Goal: Task Accomplishment & Management: Use online tool/utility

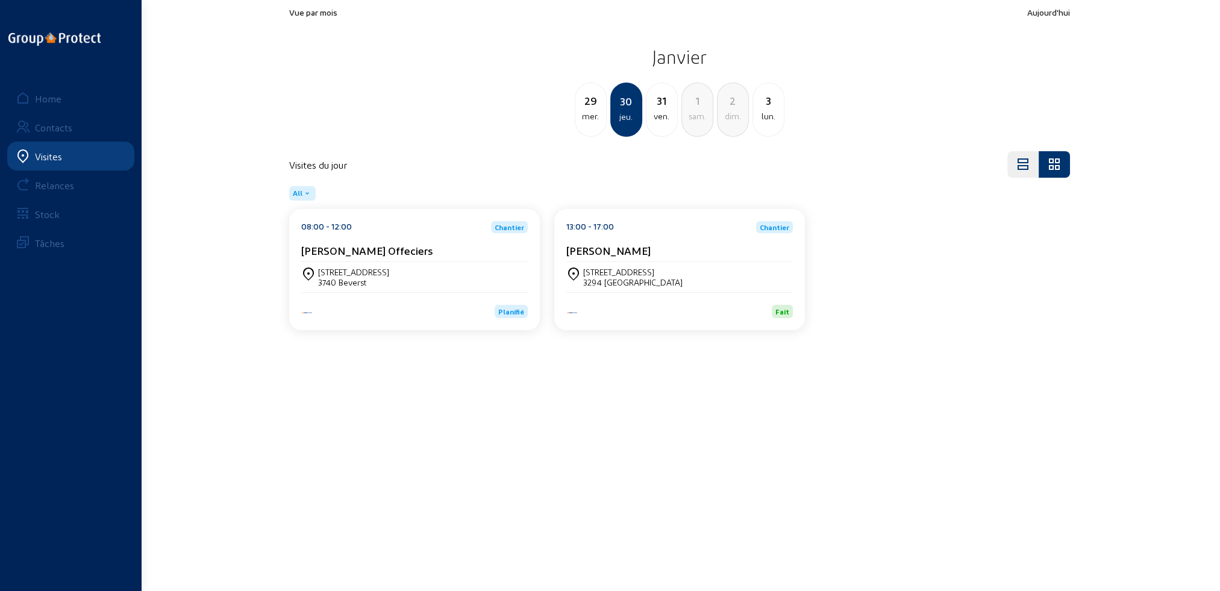
click at [43, 152] on div "Visites" at bounding box center [48, 156] width 27 height 11
click at [49, 101] on div "Home" at bounding box center [48, 98] width 27 height 11
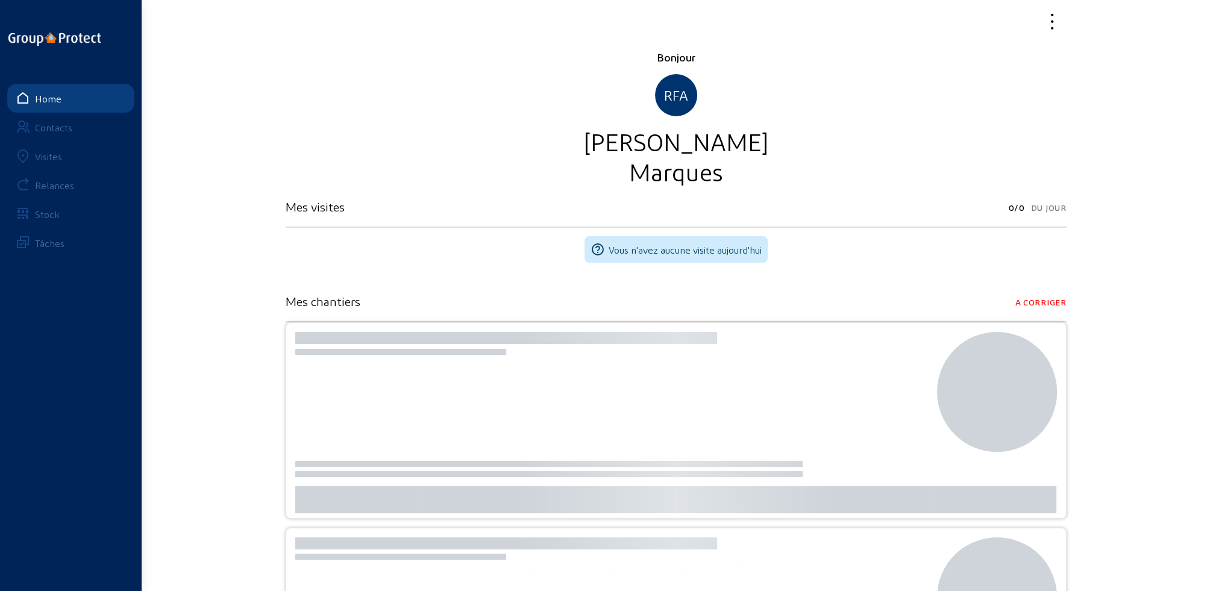
click at [38, 157] on div "Visites" at bounding box center [48, 156] width 27 height 11
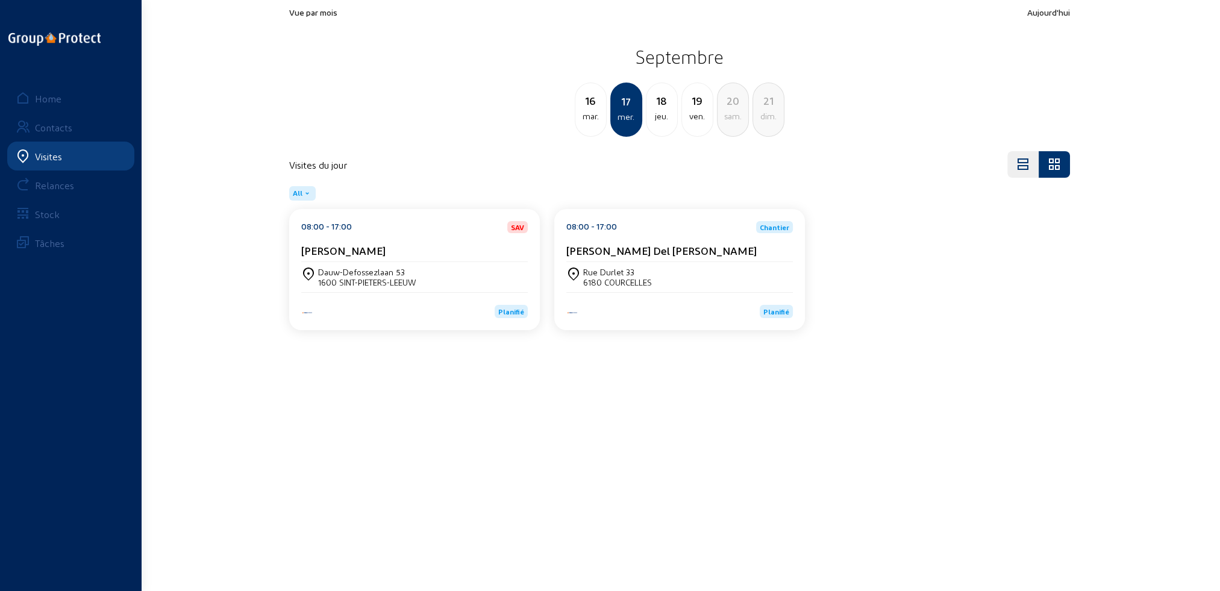
click at [608, 270] on div "Rue Durlet 33" at bounding box center [617, 272] width 69 height 10
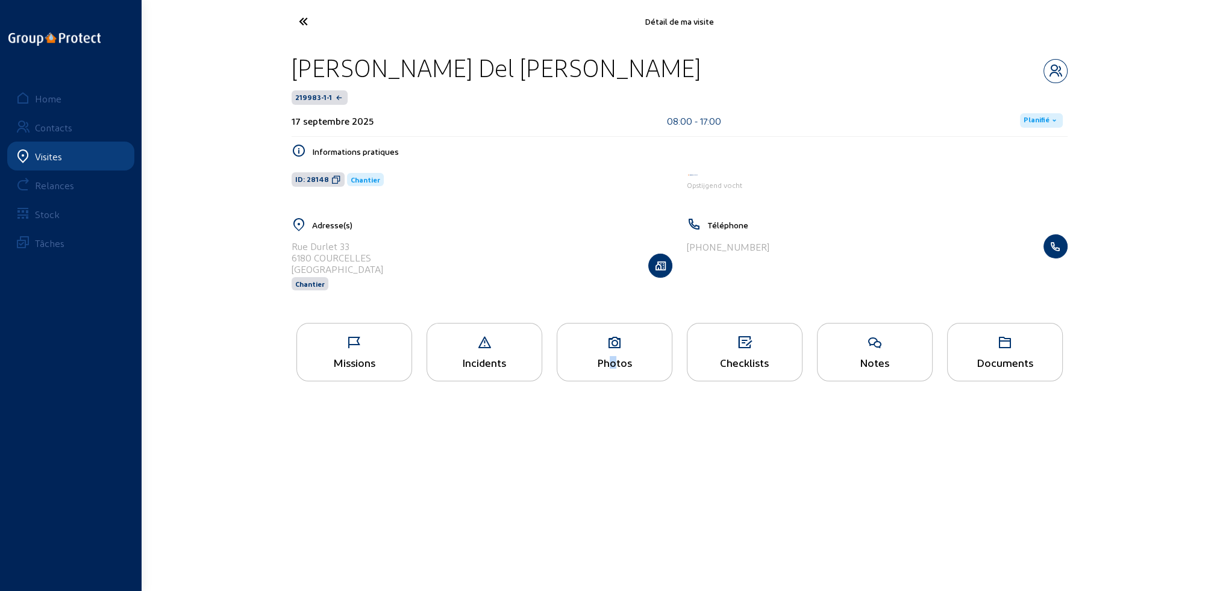
click at [606, 356] on div "Photos" at bounding box center [614, 362] width 114 height 13
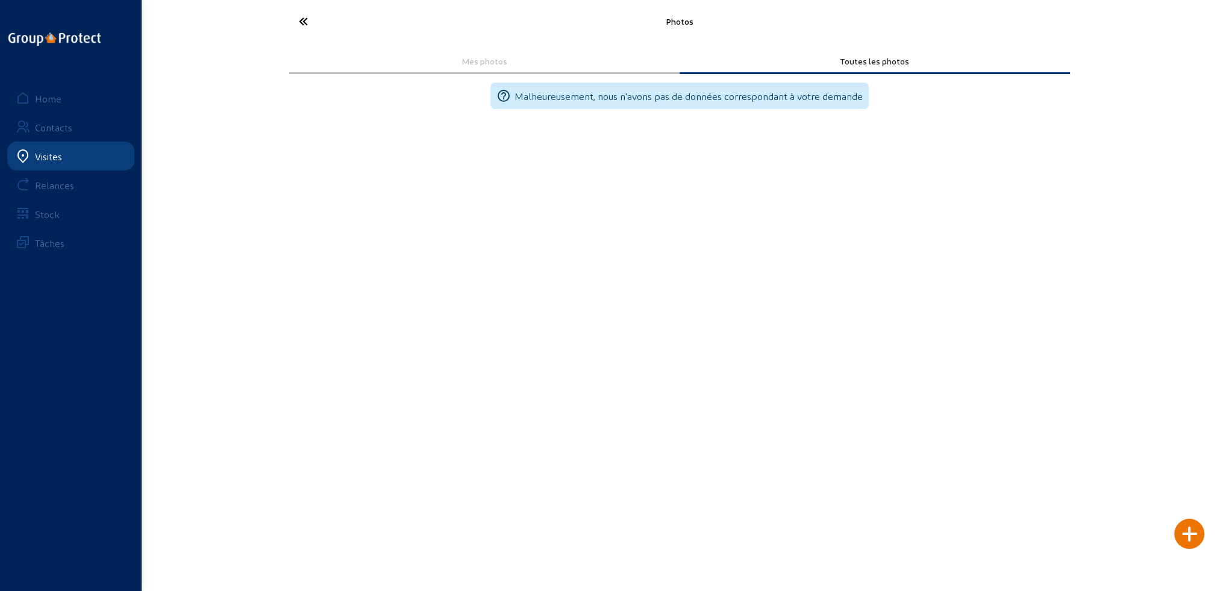
click at [299, 21] on icon at bounding box center [348, 21] width 111 height 21
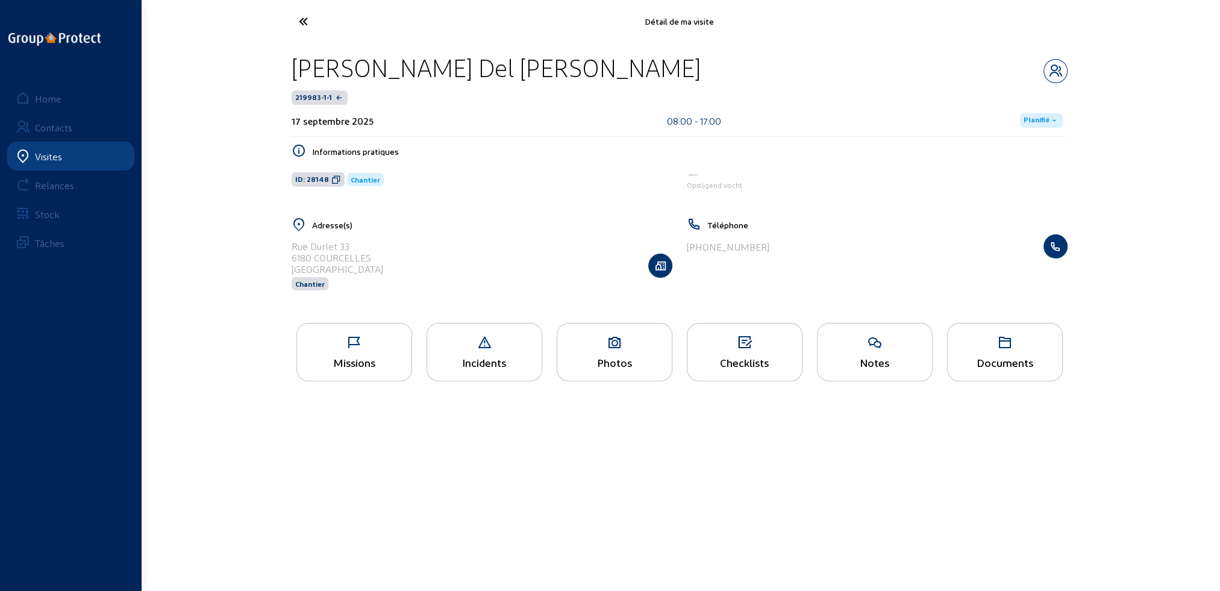
click at [605, 348] on icon at bounding box center [614, 343] width 114 height 14
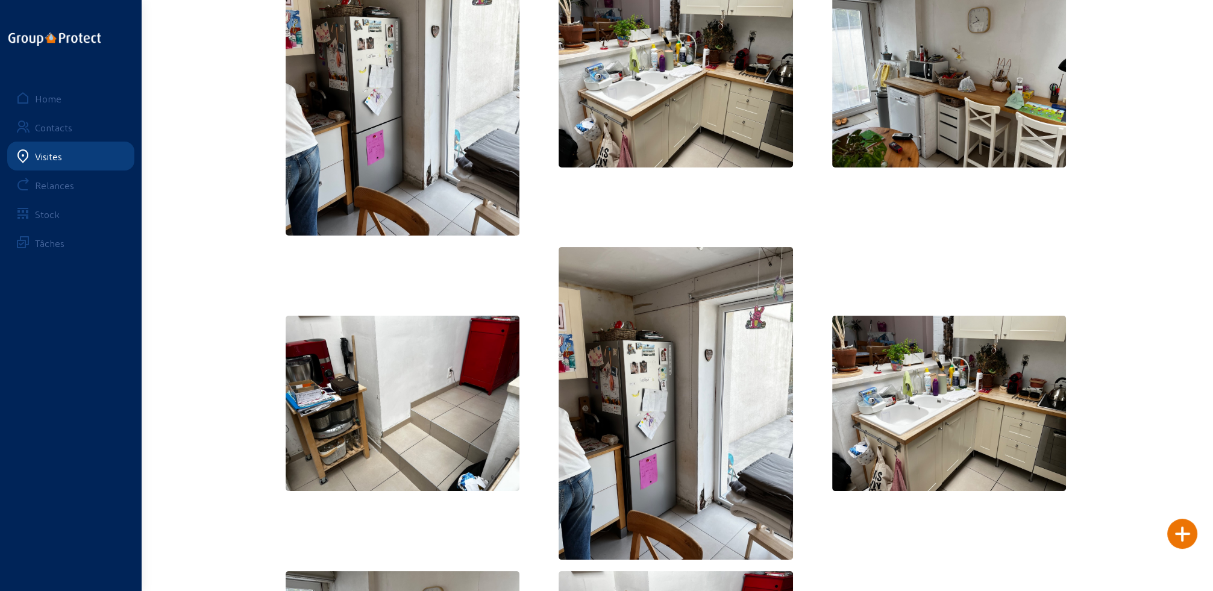
scroll to position [331, 0]
